Goal: Task Accomplishment & Management: Use online tool/utility

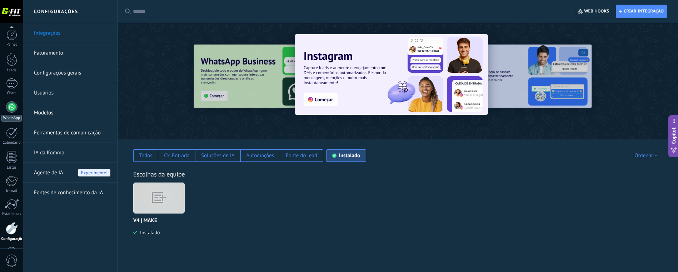
scroll to position [25, 0]
click at [10, 84] on div at bounding box center [11, 82] width 11 height 11
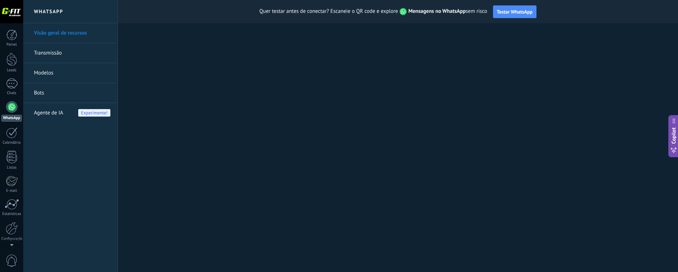
click at [677, 4] on div "Quer testar antes de conectar? Escaneie o QR code e explore Mensagens no WhatsA…" at bounding box center [398, 11] width 560 height 23
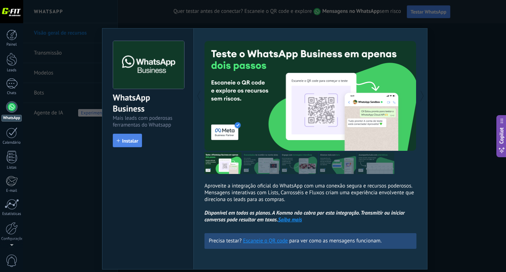
click at [127, 140] on span "Instalar" at bounding box center [130, 141] width 16 height 5
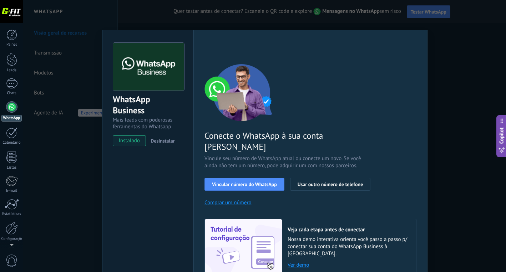
click at [451, 69] on div "WhatsApp Business Mais leads com poderosas ferramentas do Whatsapp instalado De…" at bounding box center [264, 136] width 483 height 272
click at [258, 182] on span "Vincular número do WhatsApp" at bounding box center [244, 184] width 65 height 5
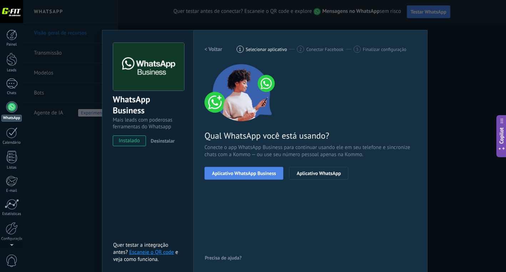
click at [246, 174] on span "Aplicativo WhatsApp Business" at bounding box center [244, 173] width 64 height 5
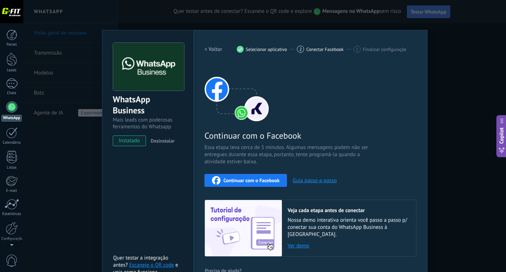
scroll to position [11, 0]
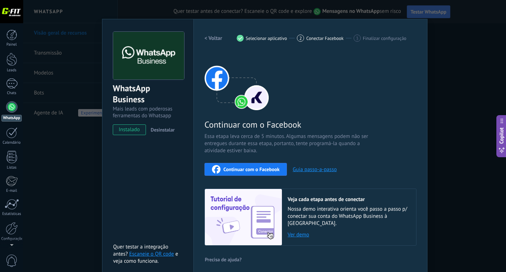
click at [318, 38] on span "Conectar Facebook" at bounding box center [324, 38] width 37 height 5
click at [212, 39] on h2 "< Voltar" at bounding box center [214, 38] width 18 height 7
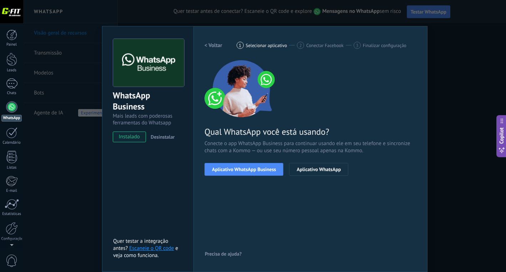
click at [209, 47] on h2 "< Voltar" at bounding box center [214, 45] width 18 height 7
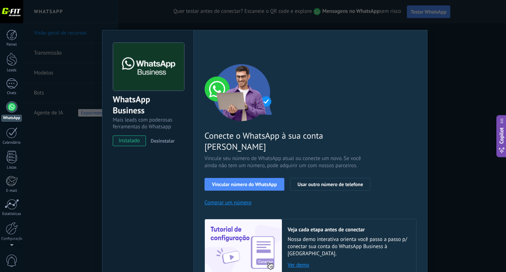
scroll to position [19, 0]
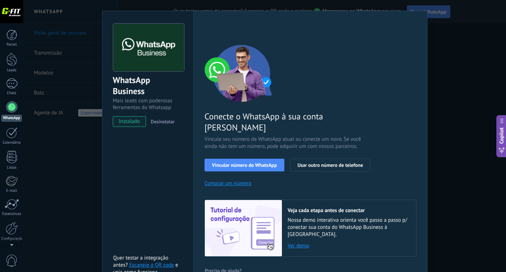
click at [151, 262] on link "Escaneie o QR code" at bounding box center [151, 265] width 45 height 7
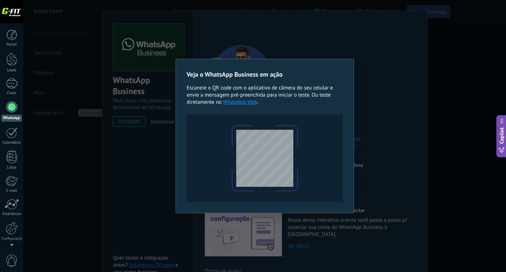
click at [157, 213] on div "Veja o WhatsApp Business em ação Escaneie o QR code com o aplicativo de câmera …" at bounding box center [264, 136] width 483 height 272
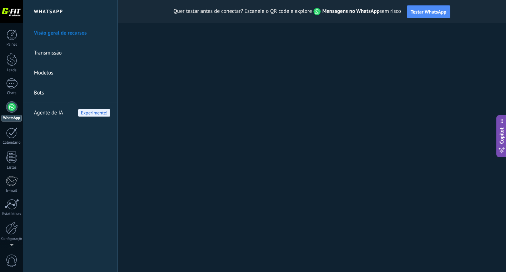
scroll to position [0, 0]
